Goal: Information Seeking & Learning: Learn about a topic

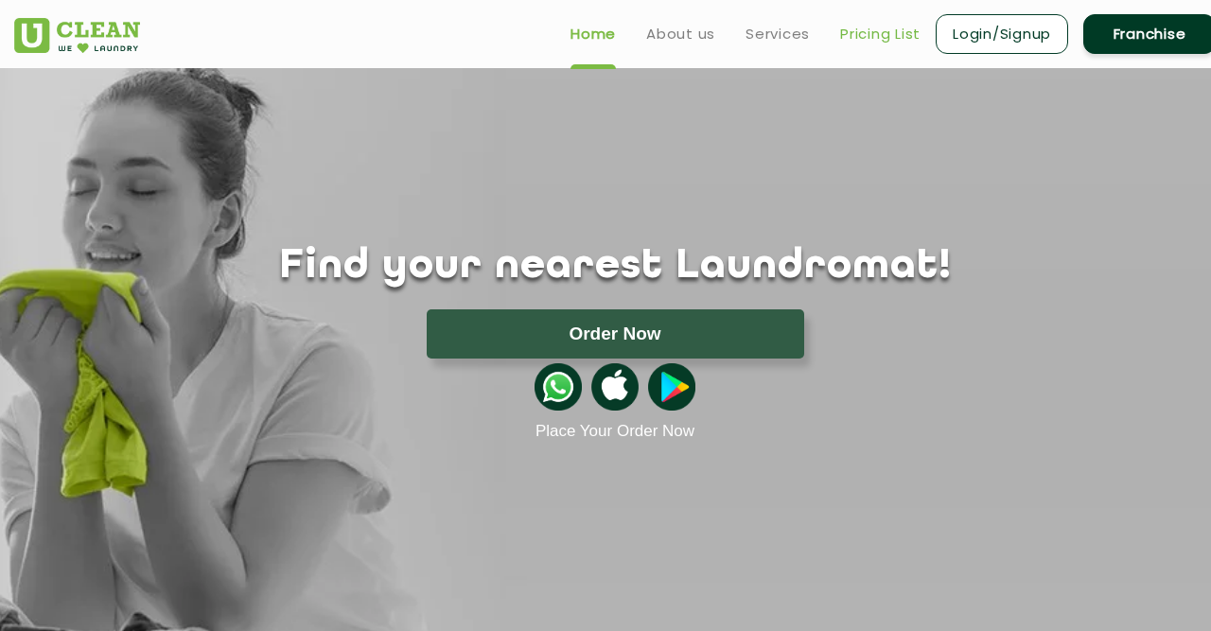
click at [898, 31] on link "Pricing List" at bounding box center [880, 34] width 80 height 23
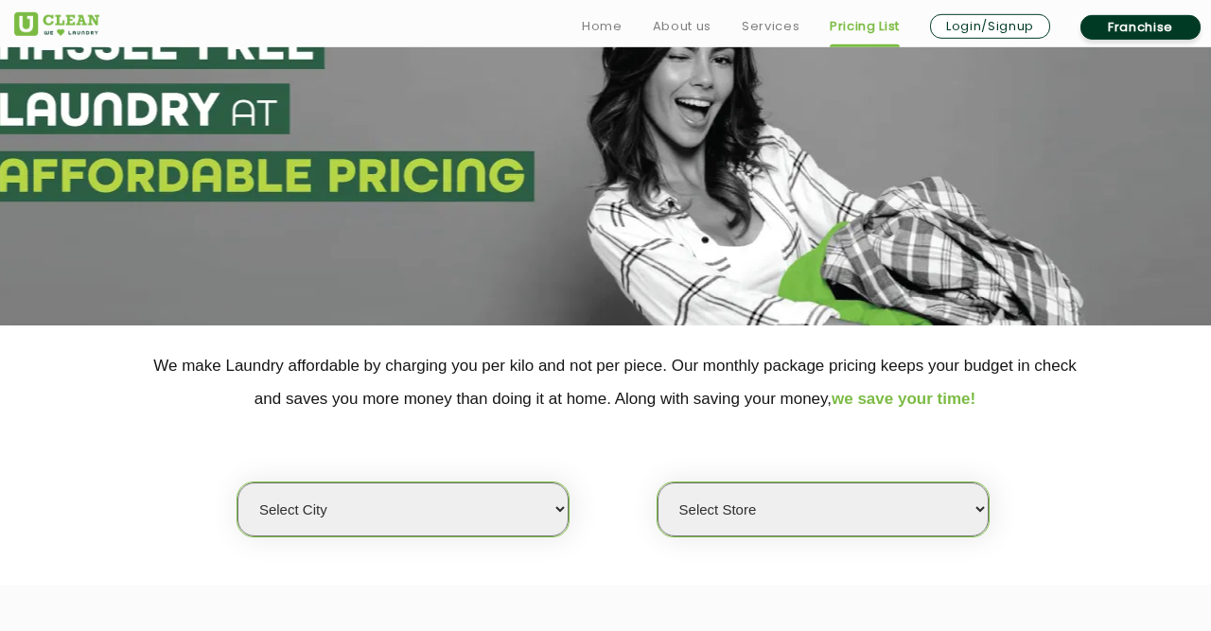
scroll to position [197, 0]
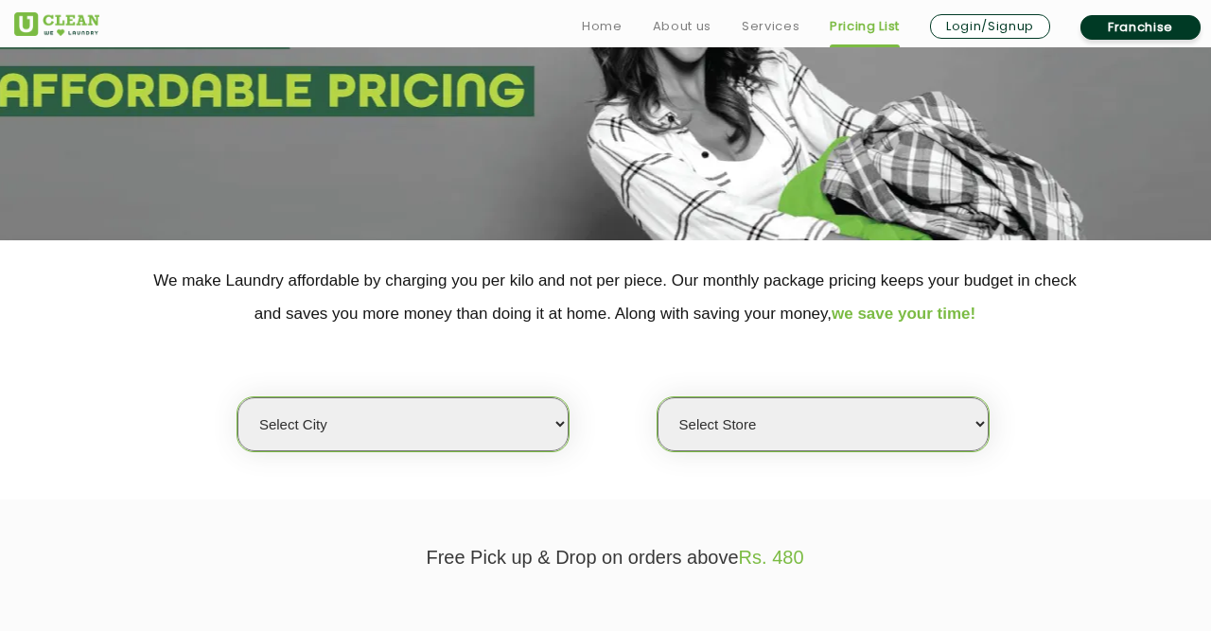
click at [238, 398] on select "Select city [GEOGRAPHIC_DATA] [GEOGRAPHIC_DATA] [GEOGRAPHIC_DATA] [GEOGRAPHIC_D…" at bounding box center [403, 425] width 331 height 54
select select "5"
click option "[GEOGRAPHIC_DATA]" at bounding box center [0, 0] width 0 height 0
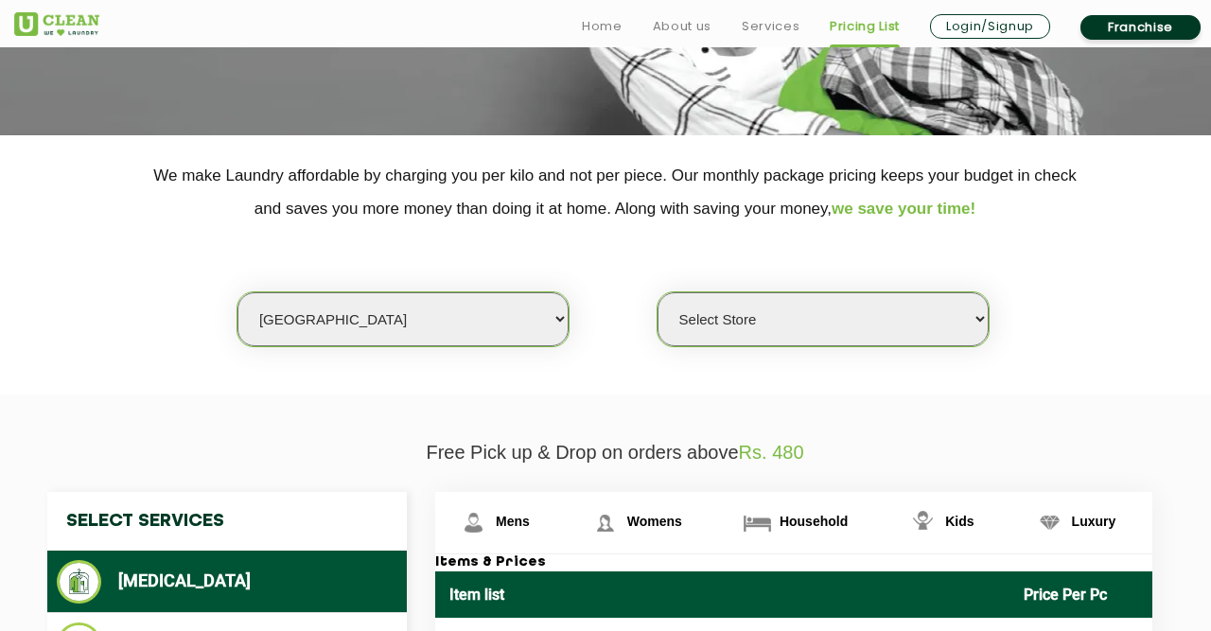
scroll to position [394, 0]
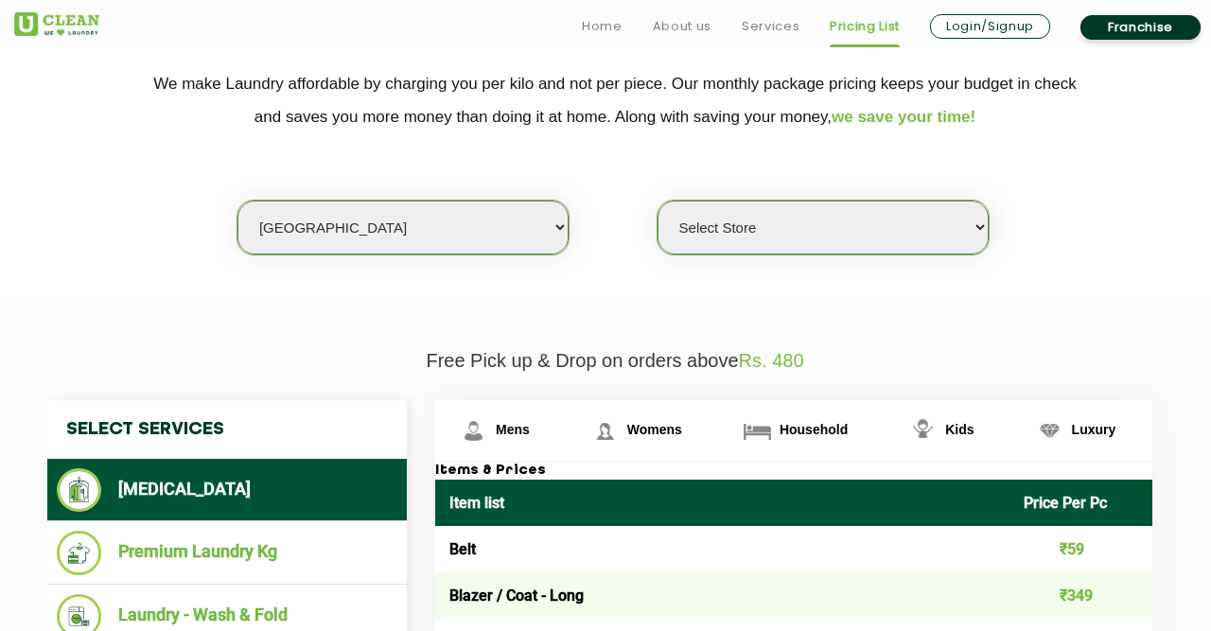
click at [658, 201] on select "Select Store UClean Narsingi UClean Nizampet UClean Sangareddy UClean Gachibowl…" at bounding box center [823, 228] width 331 height 54
select select "381"
click option "UClean Gachibowli" at bounding box center [0, 0] width 0 height 0
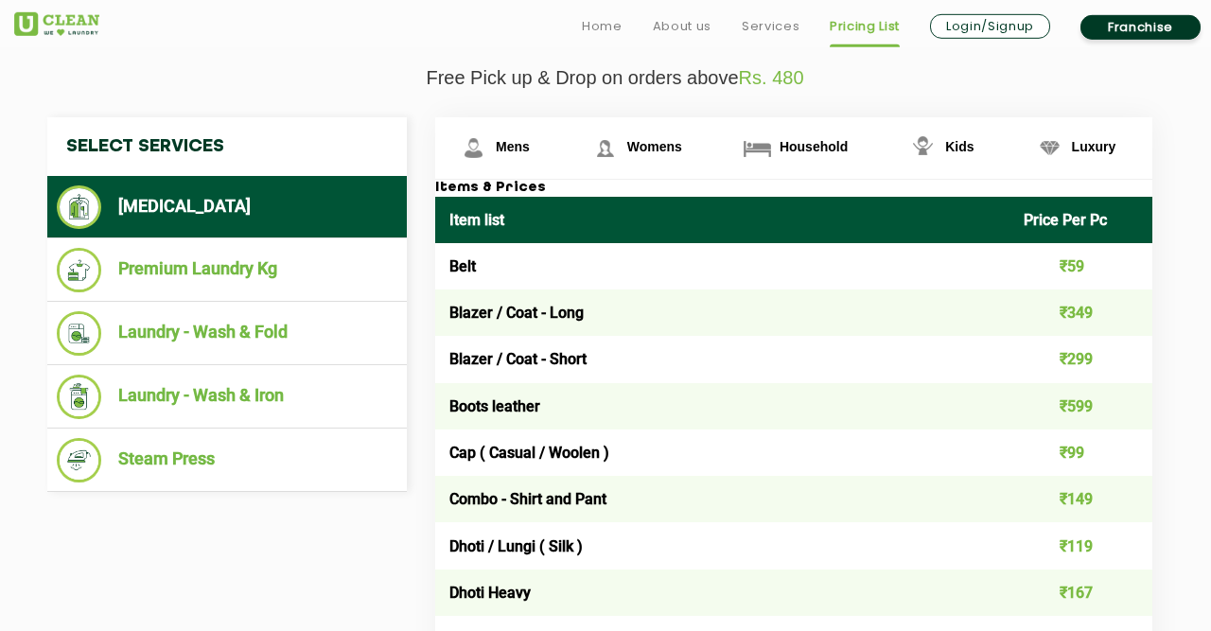
scroll to position [689, 0]
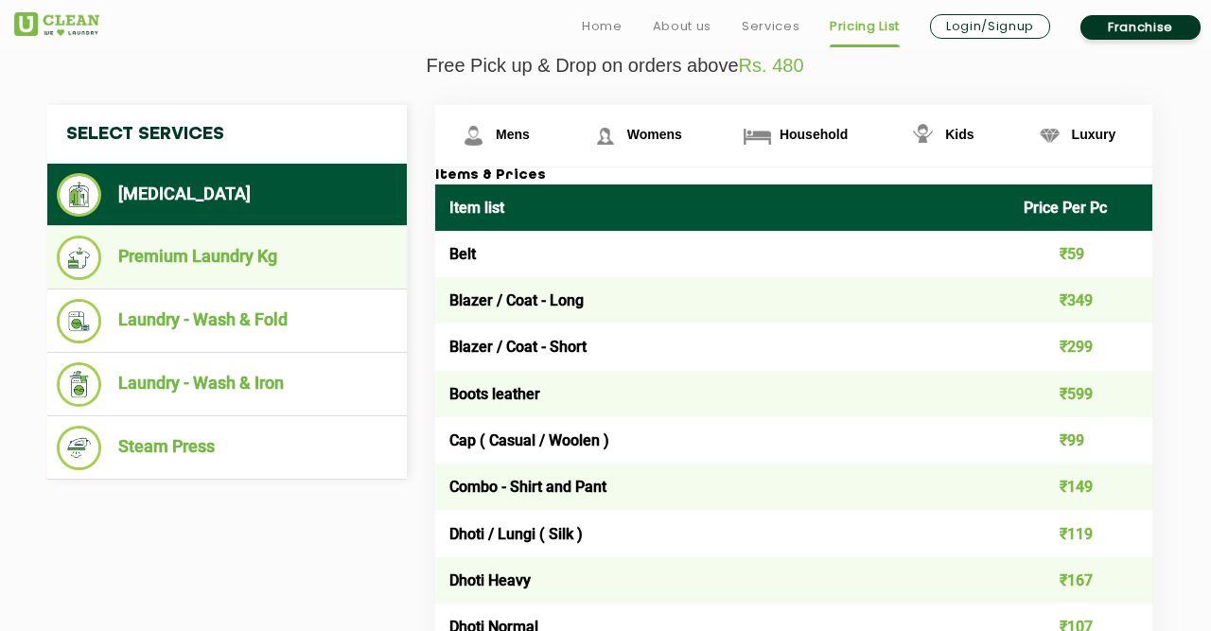
click at [196, 260] on li "Premium Laundry Kg" at bounding box center [227, 258] width 341 height 44
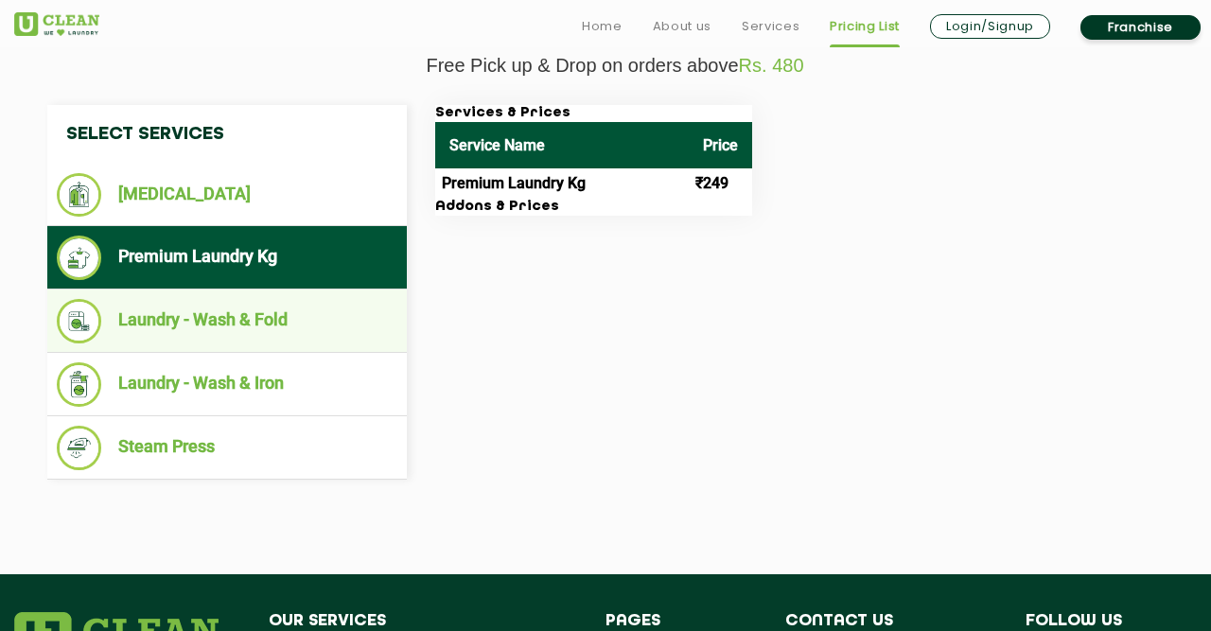
click at [295, 317] on li "Laundry - Wash & Fold" at bounding box center [227, 321] width 341 height 44
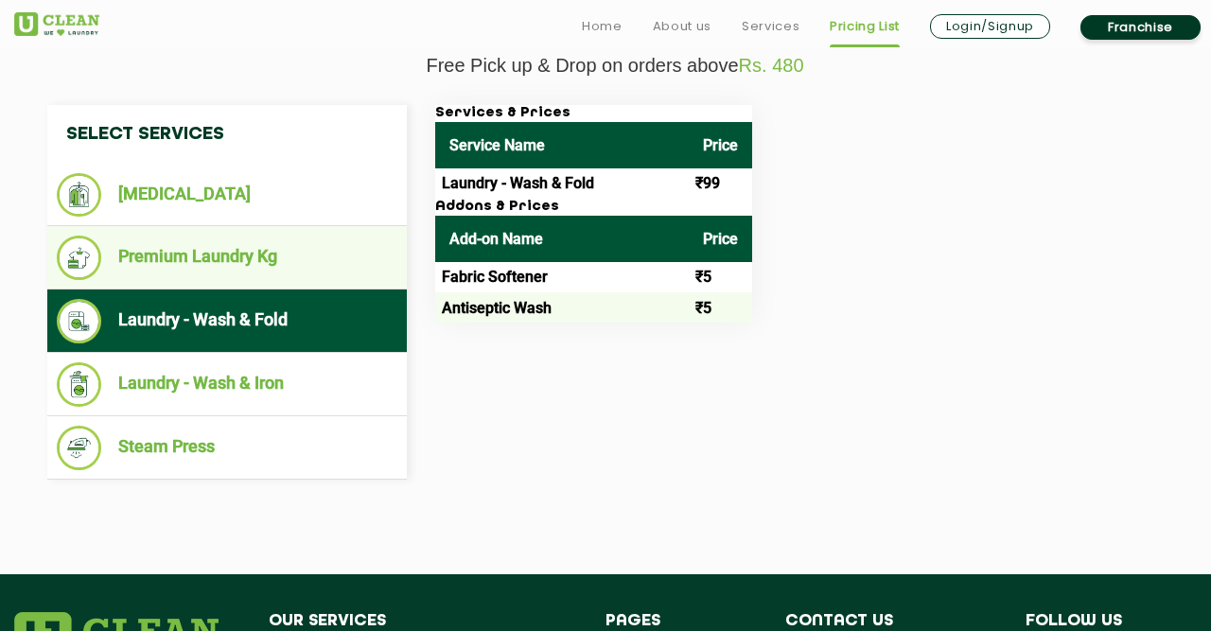
click at [222, 262] on li "Premium Laundry Kg" at bounding box center [227, 258] width 341 height 44
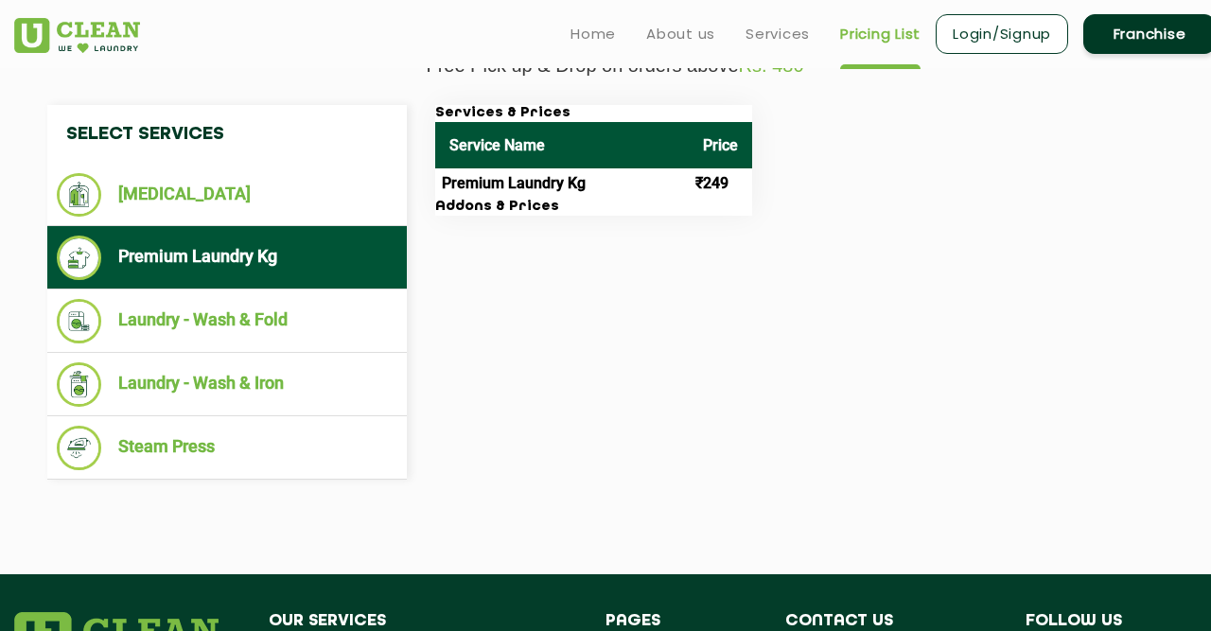
scroll to position [197, 0]
